Goal: Task Accomplishment & Management: Use online tool/utility

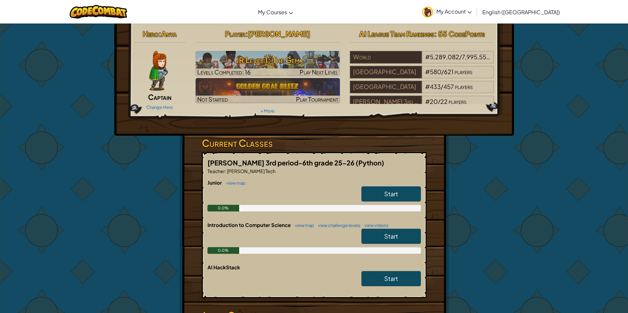
click at [393, 229] on link "Start" at bounding box center [392, 235] width 60 height 15
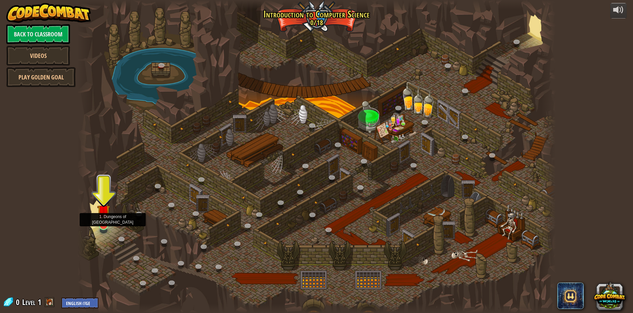
click at [103, 221] on img at bounding box center [103, 210] width 13 height 29
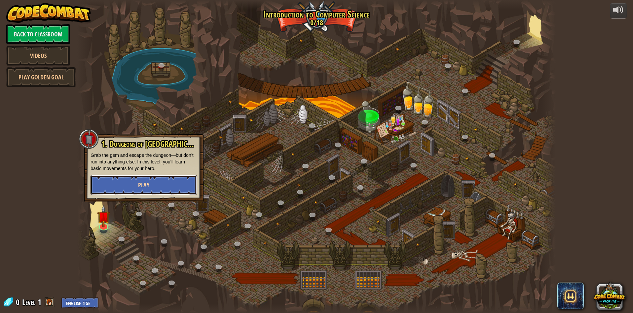
click at [144, 186] on span "Play" at bounding box center [143, 185] width 11 height 8
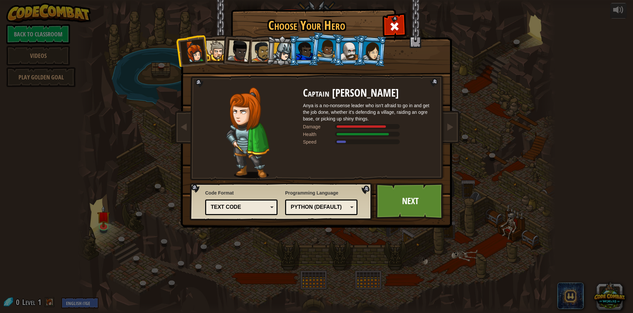
click at [262, 211] on div "Text code" at bounding box center [242, 207] width 64 height 10
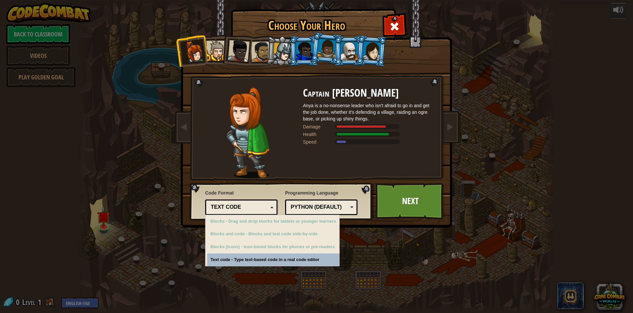
click at [263, 207] on div "Text code" at bounding box center [239, 207] width 57 height 8
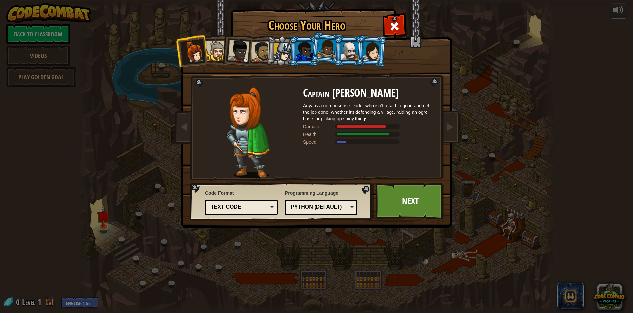
click at [412, 197] on link "Next" at bounding box center [410, 201] width 69 height 36
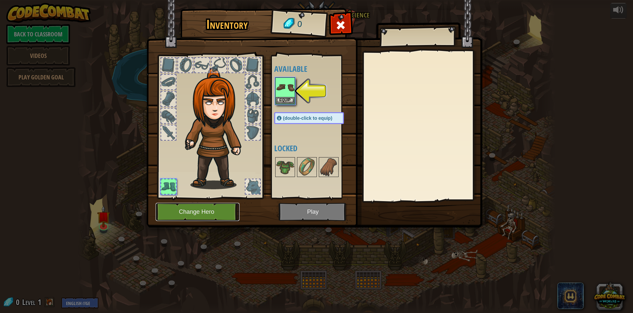
click at [189, 207] on button "Change Hero" at bounding box center [198, 212] width 84 height 18
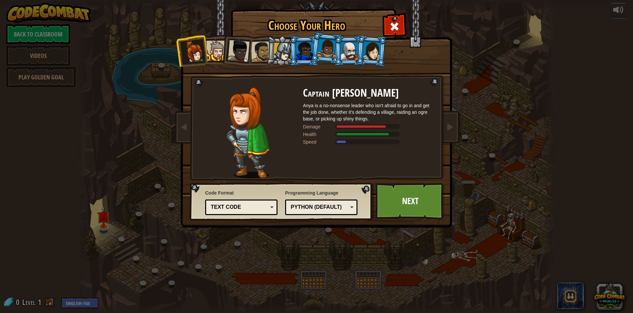
click at [373, 40] on li at bounding box center [372, 51] width 32 height 32
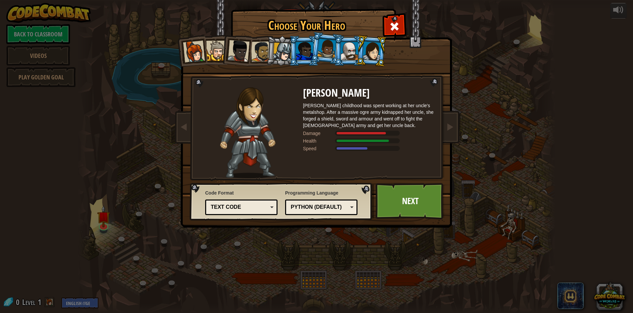
click at [200, 50] on div at bounding box center [194, 52] width 22 height 22
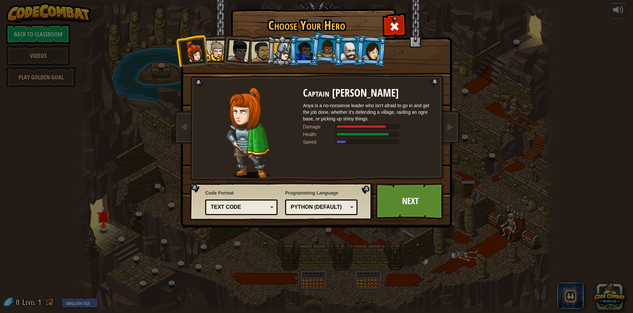
click at [381, 51] on div at bounding box center [372, 50] width 19 height 19
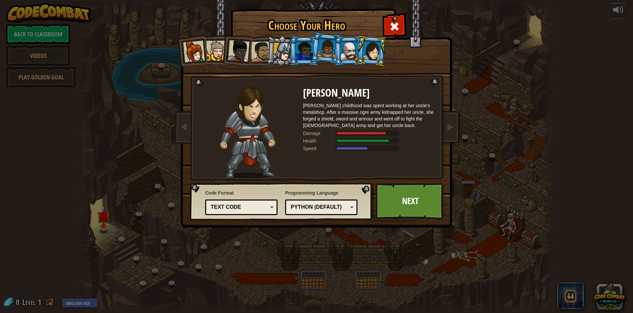
click at [354, 53] on div at bounding box center [349, 51] width 17 height 18
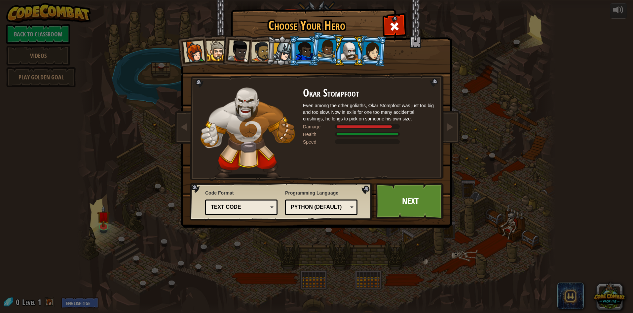
click at [320, 53] on div at bounding box center [327, 49] width 19 height 20
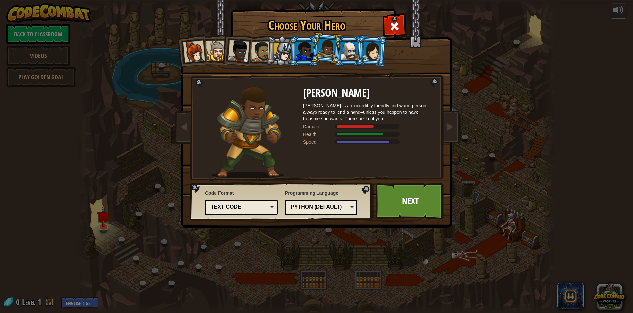
click at [297, 47] on li at bounding box center [304, 51] width 30 height 30
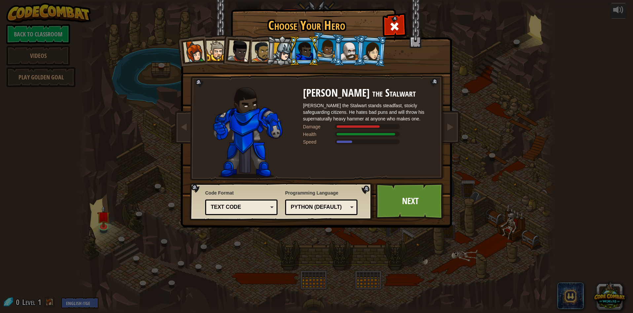
click at [280, 47] on div at bounding box center [282, 52] width 19 height 19
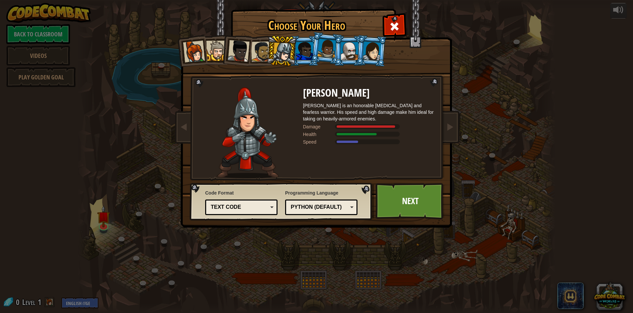
click at [261, 47] on div at bounding box center [261, 51] width 20 height 20
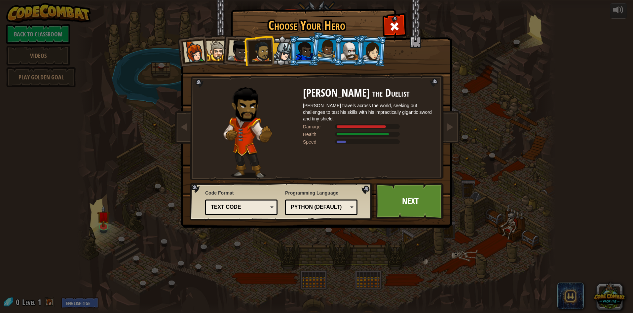
click at [242, 44] on div at bounding box center [239, 51] width 22 height 22
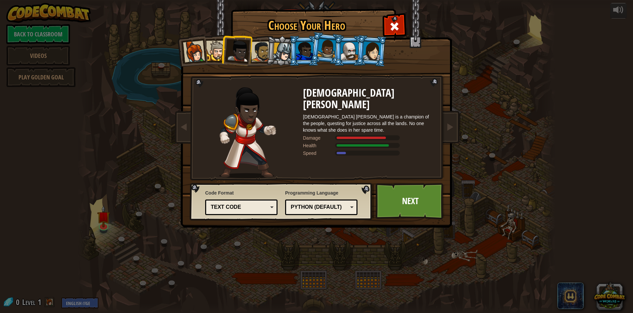
click at [214, 44] on div at bounding box center [216, 51] width 20 height 20
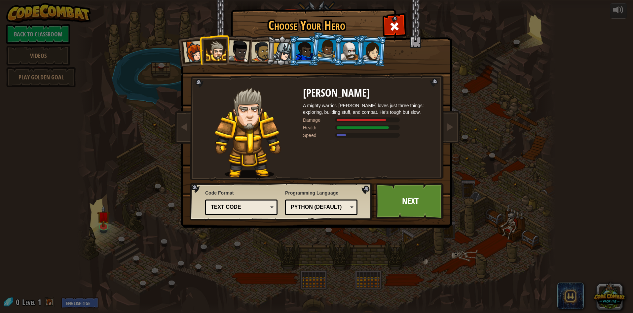
drag, startPoint x: 191, startPoint y: 50, endPoint x: 186, endPoint y: 65, distance: 16.0
click at [191, 50] on div at bounding box center [194, 52] width 22 height 22
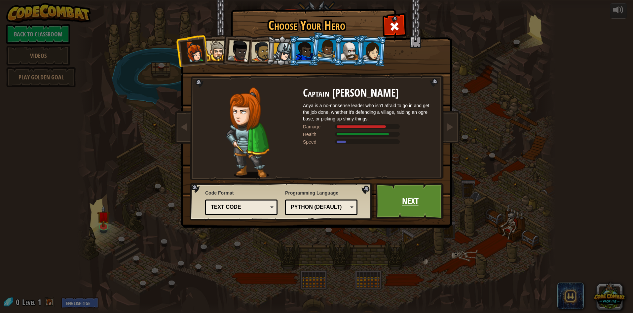
click at [405, 191] on link "Next" at bounding box center [410, 201] width 69 height 36
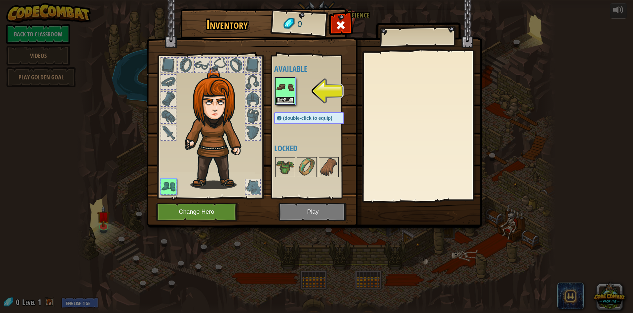
click at [282, 97] on button "Equip" at bounding box center [285, 100] width 19 height 7
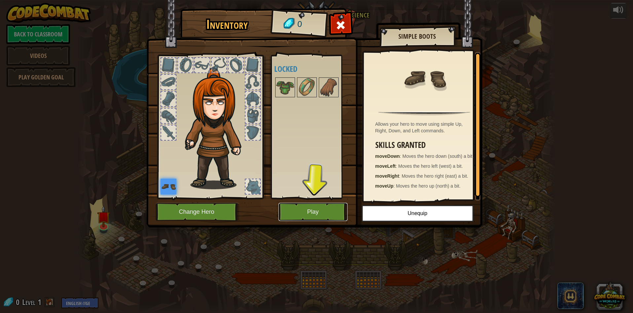
click at [296, 209] on button "Play" at bounding box center [313, 212] width 69 height 18
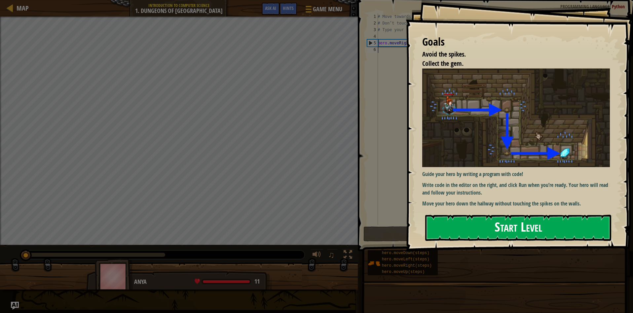
click at [476, 222] on button "Start Level" at bounding box center [518, 228] width 186 height 26
